Goal: Transaction & Acquisition: Purchase product/service

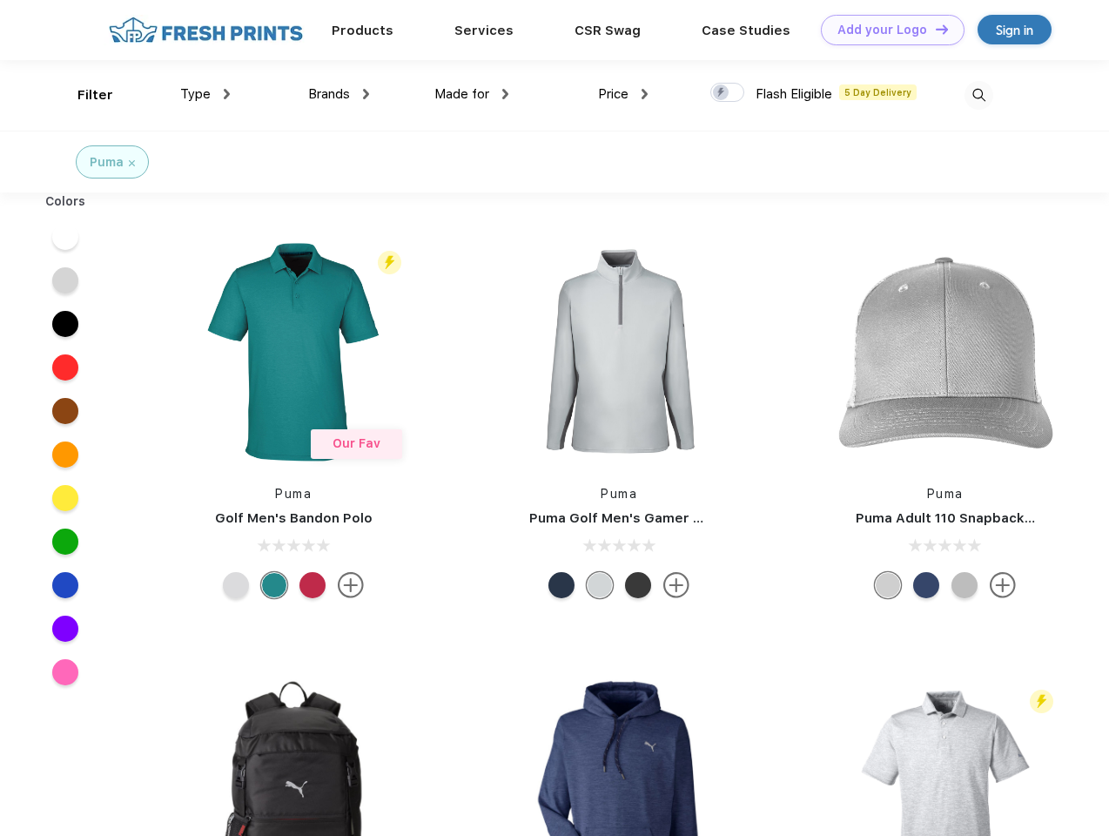
scroll to position [1, 0]
click at [886, 30] on link "Add your Logo Design Tool" at bounding box center [893, 30] width 144 height 30
click at [0, 0] on div "Design Tool" at bounding box center [0, 0] width 0 height 0
click at [934, 29] on link "Add your Logo Design Tool" at bounding box center [893, 30] width 144 height 30
click at [84, 95] on div "Filter" at bounding box center [95, 95] width 36 height 20
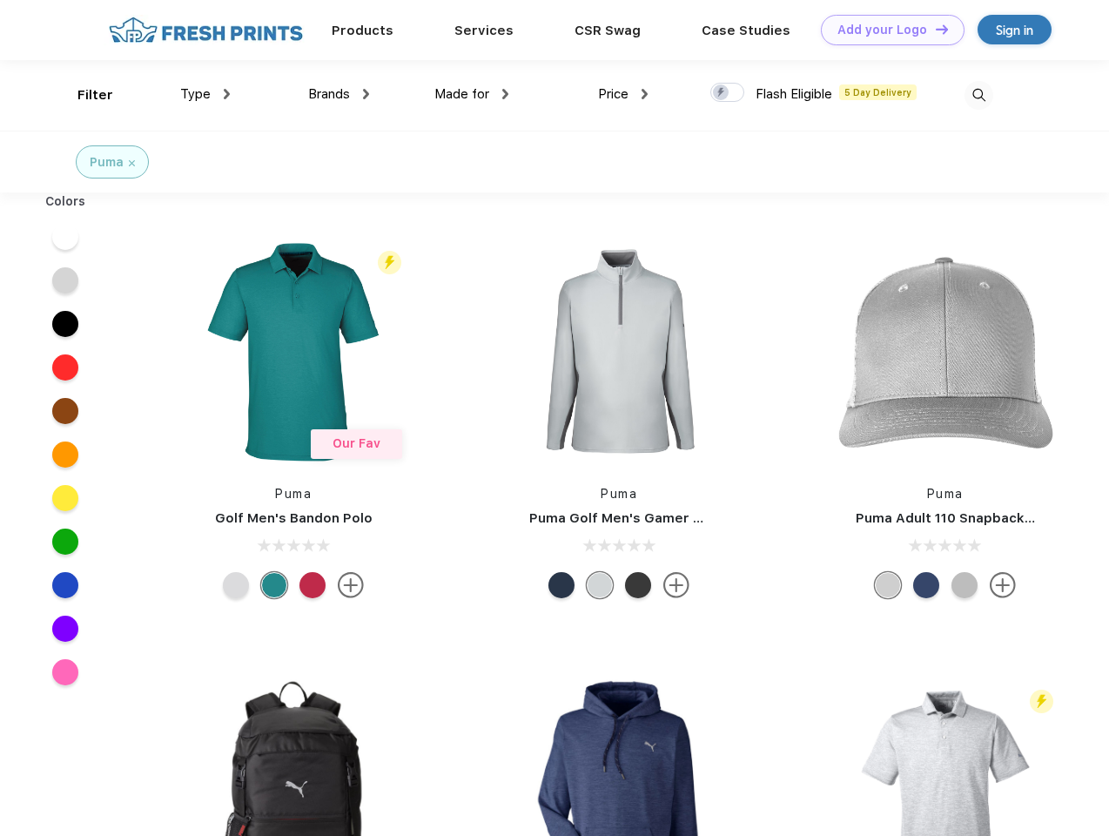
click at [205, 94] on span "Type" at bounding box center [195, 94] width 30 height 16
click at [339, 94] on span "Brands" at bounding box center [329, 94] width 42 height 16
click at [472, 94] on span "Made for" at bounding box center [461, 94] width 55 height 16
click at [623, 94] on span "Price" at bounding box center [613, 94] width 30 height 16
click at [728, 93] on div at bounding box center [727, 92] width 34 height 19
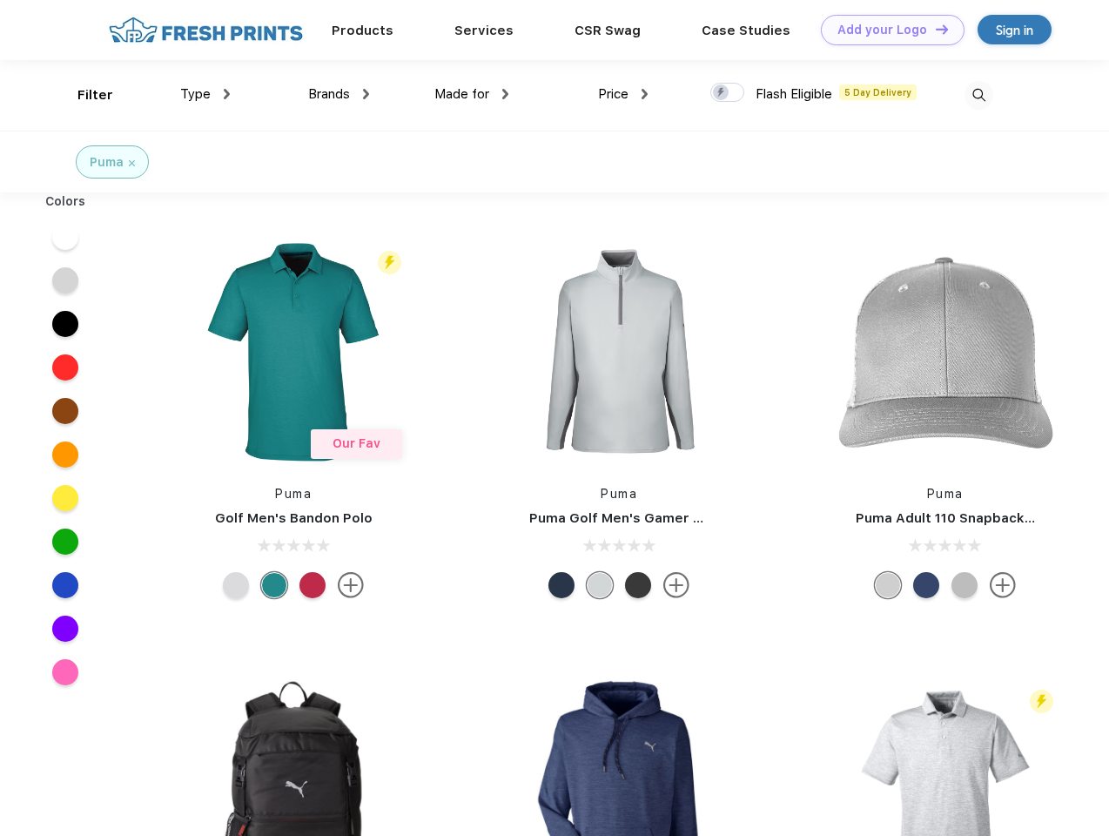
click at [722, 93] on input "checkbox" at bounding box center [715, 87] width 11 height 11
click at [978, 95] on img at bounding box center [978, 95] width 29 height 29
